Goal: Task Accomplishment & Management: Use online tool/utility

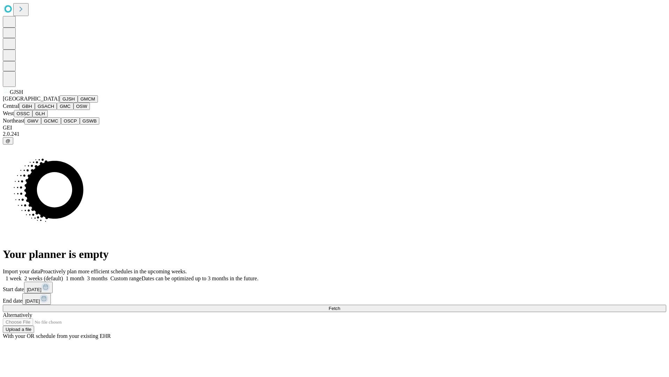
click at [60, 102] on button "GJSH" at bounding box center [69, 98] width 18 height 7
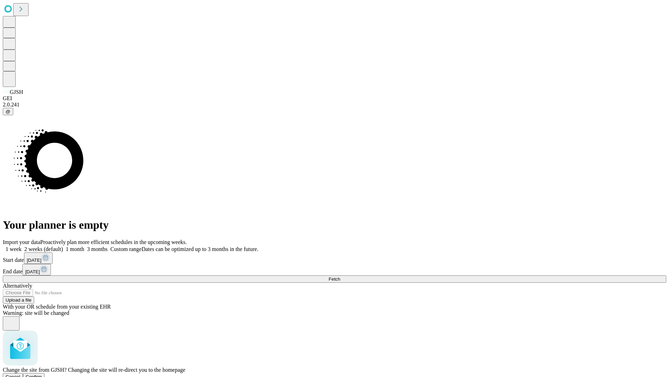
click at [42, 374] on span "Confirm" at bounding box center [34, 376] width 16 height 5
click at [22, 246] on label "1 week" at bounding box center [12, 249] width 19 height 6
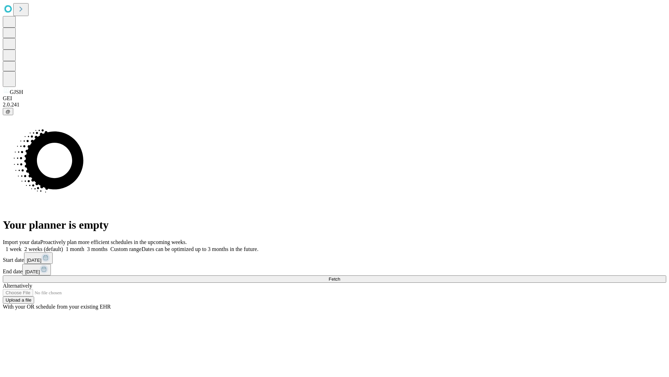
click at [340, 276] on span "Fetch" at bounding box center [335, 278] width 12 height 5
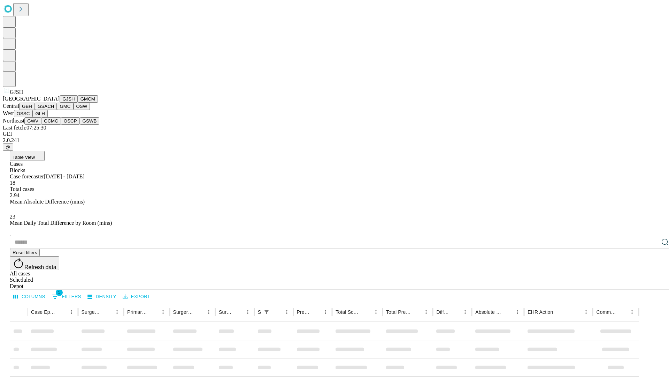
click at [78, 102] on button "GMCM" at bounding box center [88, 98] width 20 height 7
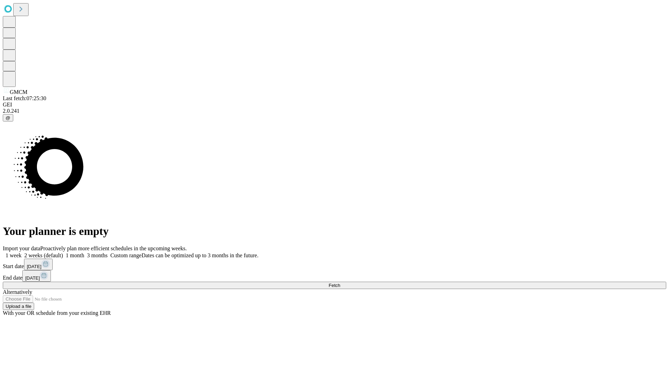
click at [22, 252] on label "1 week" at bounding box center [12, 255] width 19 height 6
click at [340, 282] on span "Fetch" at bounding box center [335, 284] width 12 height 5
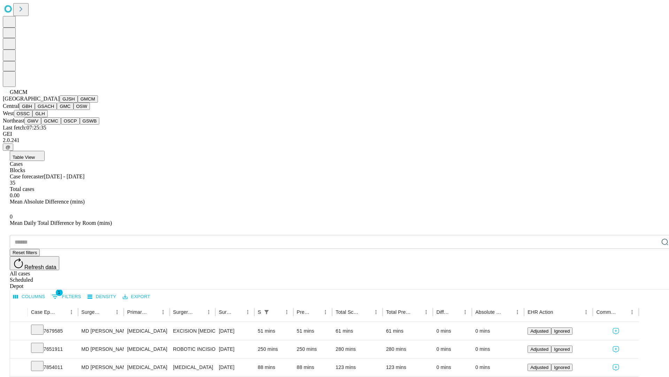
click at [35, 110] on button "GBH" at bounding box center [27, 105] width 16 height 7
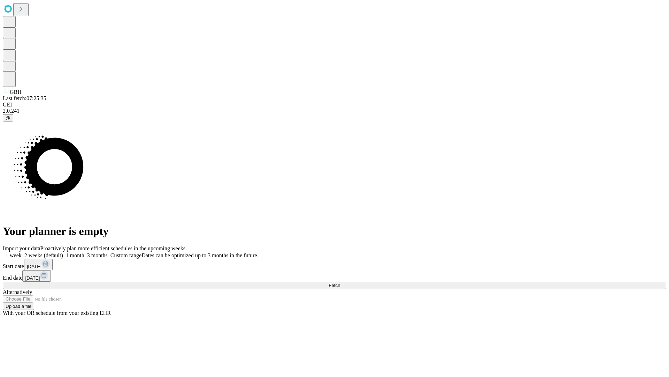
click at [340, 282] on span "Fetch" at bounding box center [335, 284] width 12 height 5
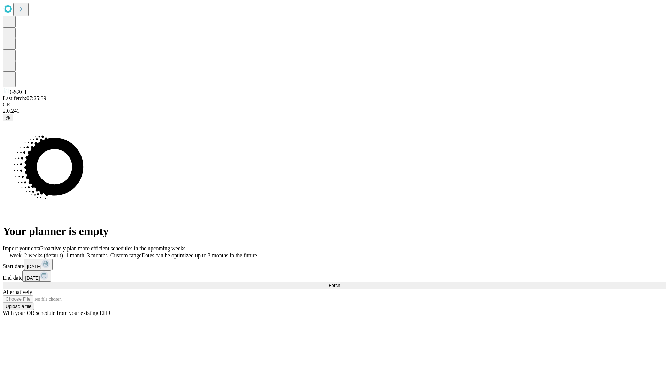
click at [22, 252] on label "1 week" at bounding box center [12, 255] width 19 height 6
click at [340, 282] on span "Fetch" at bounding box center [335, 284] width 12 height 5
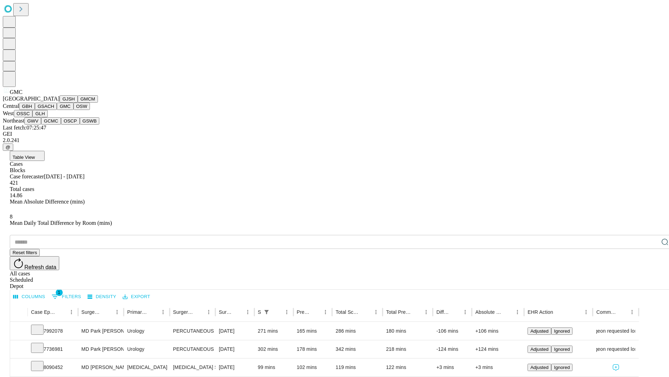
click at [74, 110] on button "OSW" at bounding box center [82, 105] width 17 height 7
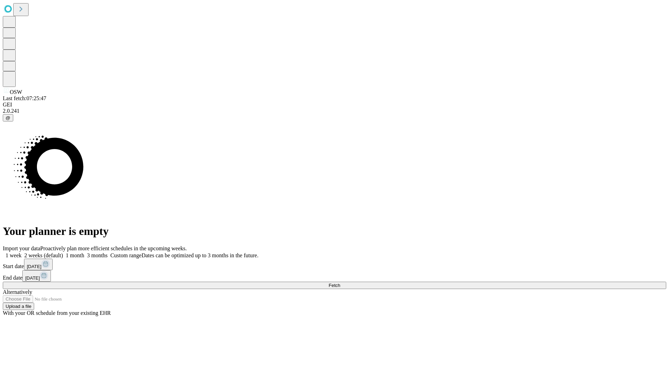
click at [340, 282] on span "Fetch" at bounding box center [335, 284] width 12 height 5
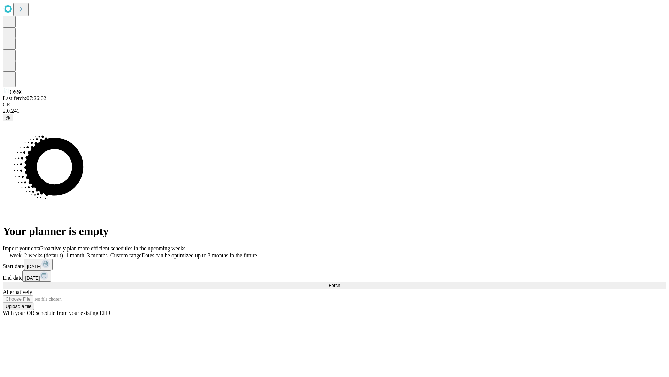
click at [340, 282] on span "Fetch" at bounding box center [335, 284] width 12 height 5
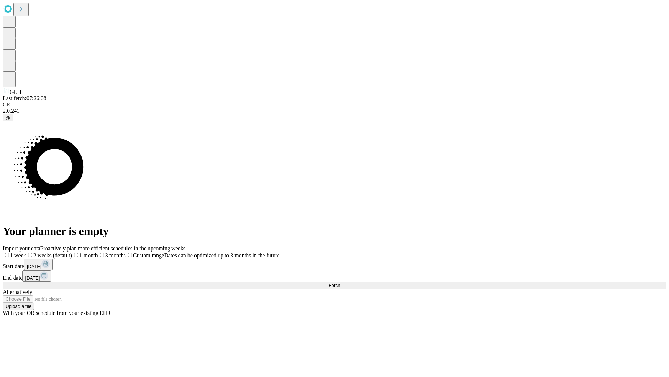
click at [340, 282] on span "Fetch" at bounding box center [335, 284] width 12 height 5
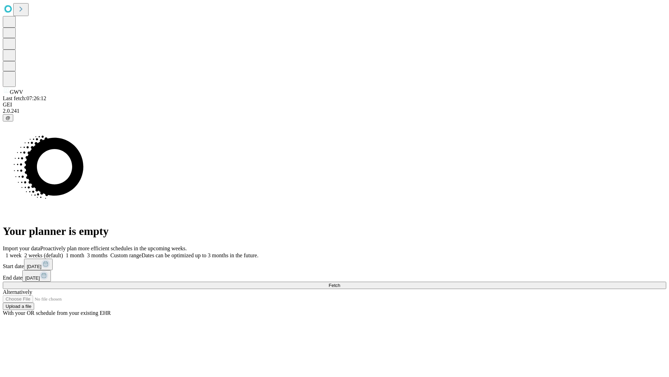
click at [22, 252] on label "1 week" at bounding box center [12, 255] width 19 height 6
click at [340, 282] on span "Fetch" at bounding box center [335, 284] width 12 height 5
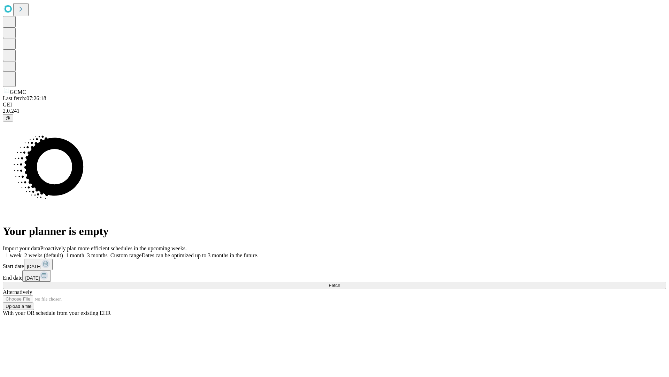
click at [340, 282] on span "Fetch" at bounding box center [335, 284] width 12 height 5
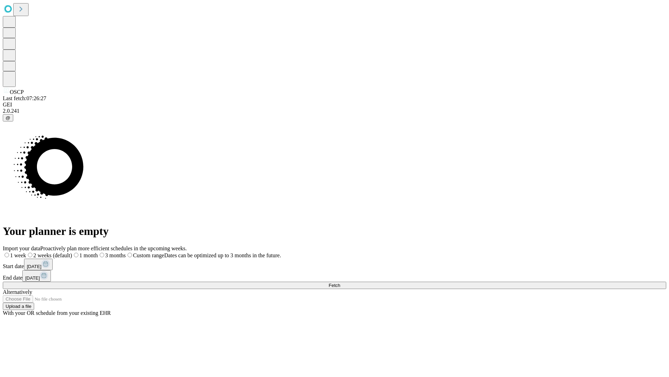
click at [26, 252] on label "1 week" at bounding box center [14, 255] width 23 height 6
click at [340, 282] on span "Fetch" at bounding box center [335, 284] width 12 height 5
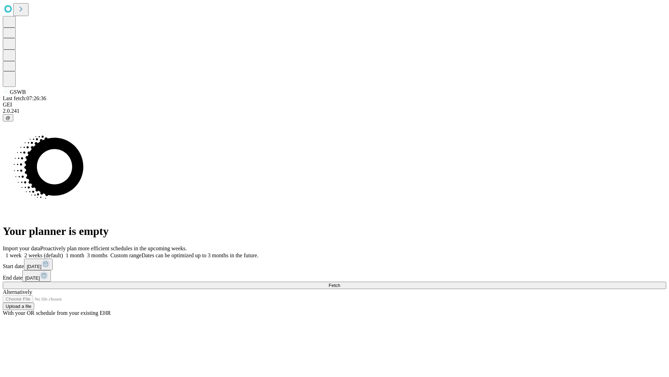
click at [22, 252] on label "1 week" at bounding box center [12, 255] width 19 height 6
click at [340, 282] on span "Fetch" at bounding box center [335, 284] width 12 height 5
